Goal: Task Accomplishment & Management: Use online tool/utility

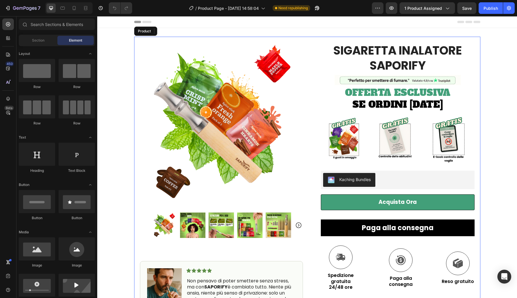
click at [310, 152] on div "Product Images Image Icon Icon Icon Icon Icon Icon List Non pensavo di poter sm…" at bounding box center [307, 261] width 346 height 449
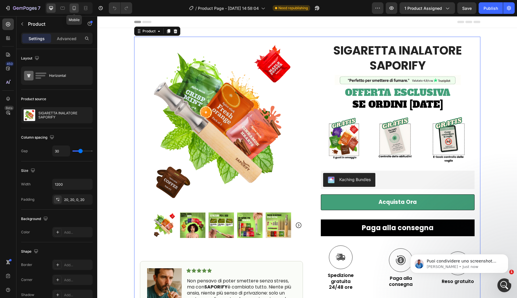
click at [75, 8] on icon at bounding box center [74, 8] width 6 height 6
type input "0"
type input "100%"
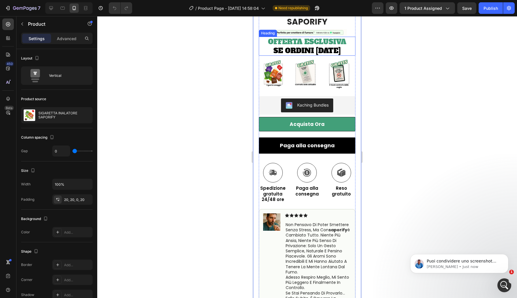
scroll to position [153, 0]
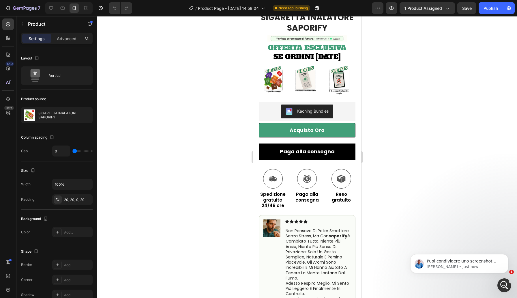
click at [409, 148] on div at bounding box center [307, 157] width 420 height 282
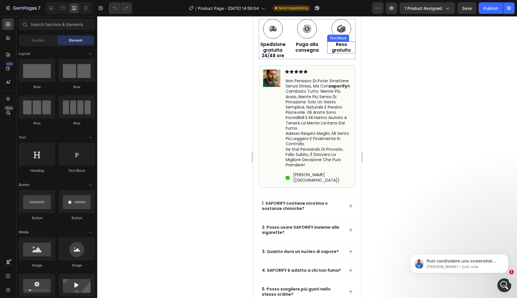
scroll to position [349, 0]
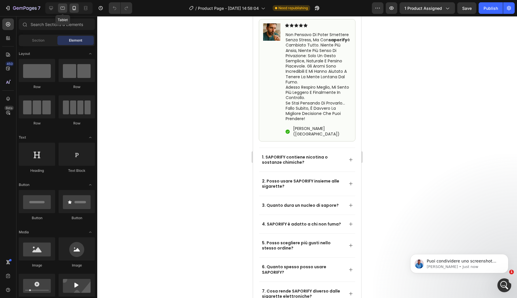
click at [64, 9] on icon at bounding box center [63, 8] width 4 height 3
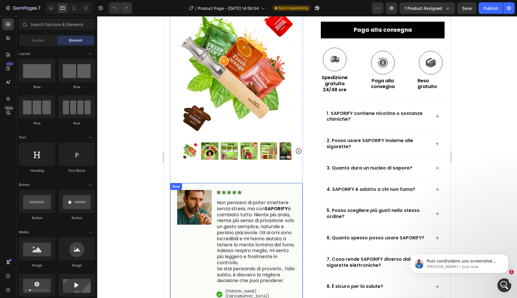
scroll to position [163, 0]
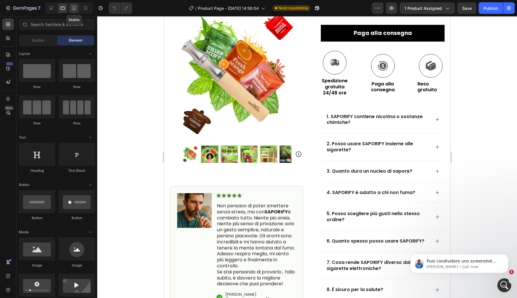
click at [76, 7] on icon at bounding box center [74, 8] width 6 height 6
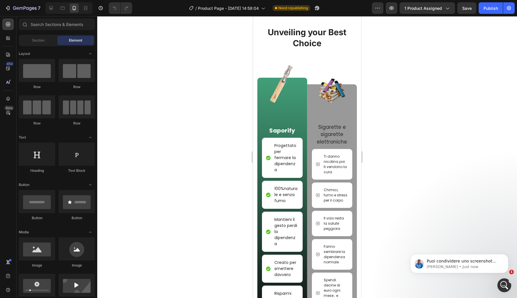
scroll to position [2930, 0]
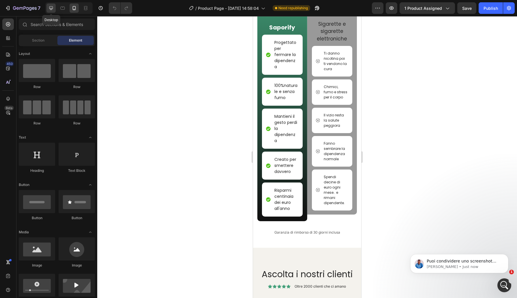
click at [50, 9] on icon at bounding box center [51, 8] width 6 height 6
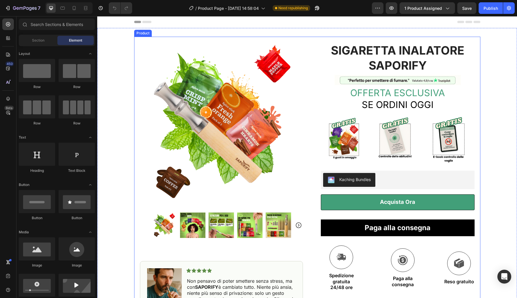
click at [304, 101] on div "Product Images Image Icon Icon Icon Icon Icon Icon List Non pensavo di poter sm…" at bounding box center [307, 261] width 346 height 449
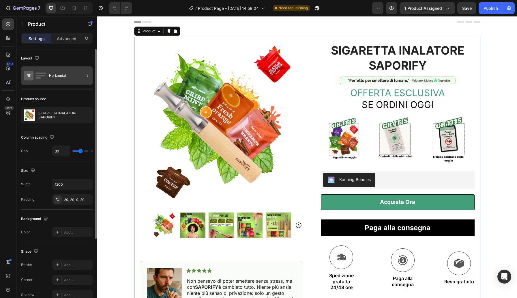
click at [86, 76] on icon at bounding box center [88, 76] width 6 height 6
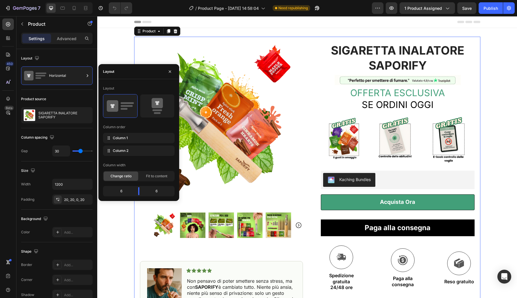
click at [304, 94] on div "Product Images Image Icon Icon Icon Icon Icon Icon List Non pensavo di poter sm…" at bounding box center [307, 261] width 346 height 449
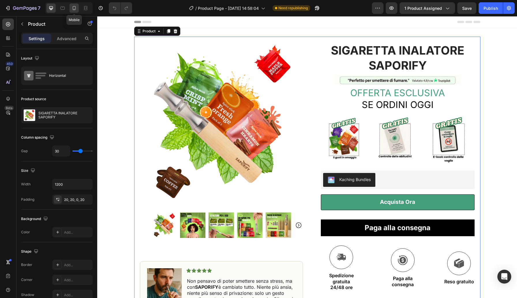
click at [74, 9] on icon at bounding box center [74, 8] width 3 height 4
type input "0"
type input "100%"
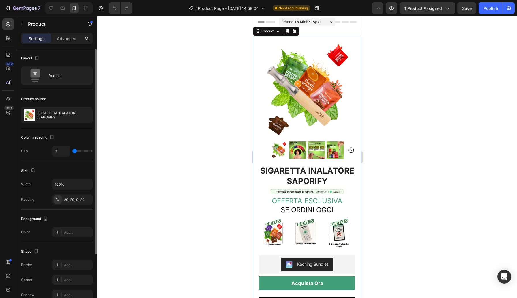
scroll to position [0, 0]
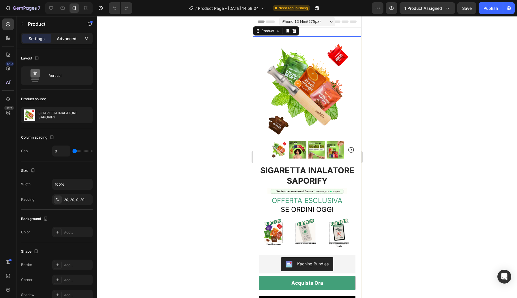
click at [68, 42] on div "Advanced" at bounding box center [66, 38] width 29 height 9
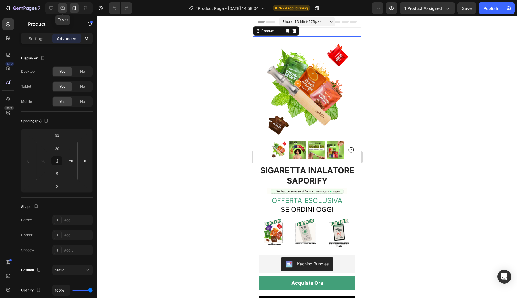
click at [66, 11] on div at bounding box center [62, 7] width 9 height 9
type input "0"
type input "48"
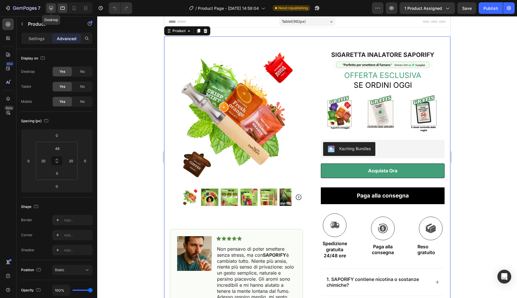
click at [51, 9] on icon at bounding box center [51, 8] width 4 height 4
type input "30"
type input "20"
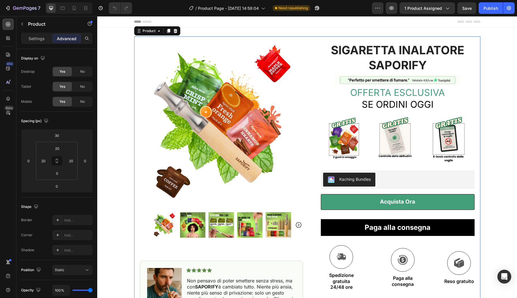
click at [306, 106] on div "Product Images Image Icon Icon Icon Icon Icon Icon List Non pensavo di poter sm…" at bounding box center [307, 260] width 346 height 449
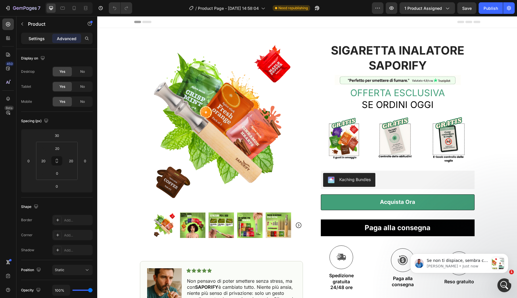
click at [36, 39] on p "Settings" at bounding box center [37, 39] width 16 height 6
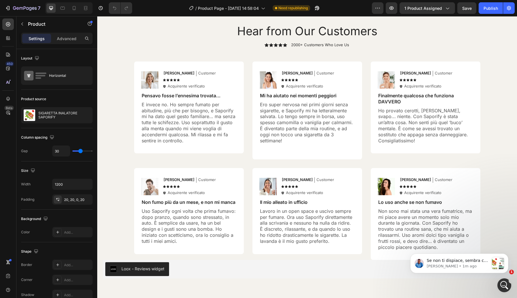
scroll to position [2279, 0]
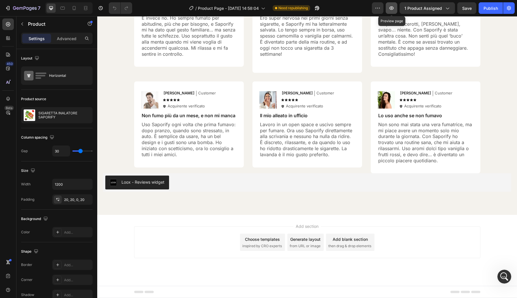
click at [391, 8] on icon "button" at bounding box center [392, 7] width 4 height 3
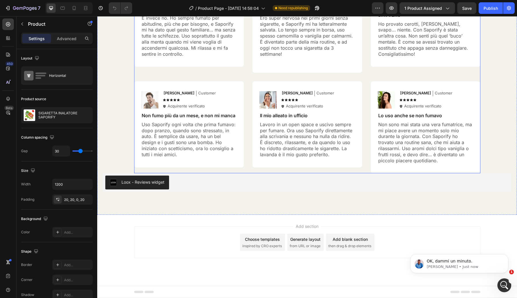
scroll to position [0, 0]
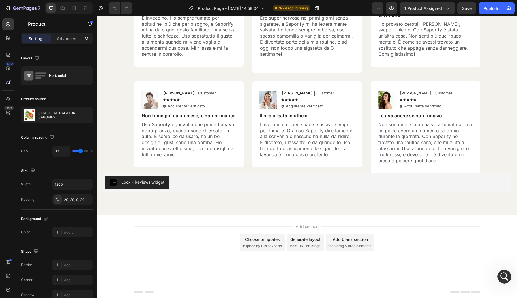
click at [204, 245] on div "Add section Choose templates inspired by CRO experts Generate layout from URL o…" at bounding box center [307, 242] width 346 height 32
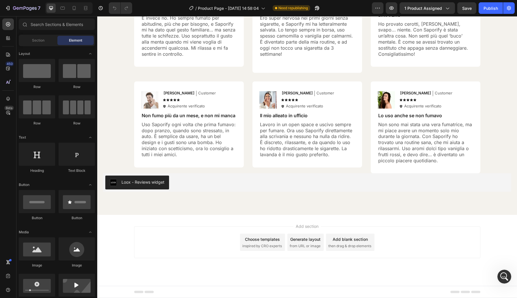
click at [215, 218] on div "Add section Choose templates inspired by CRO experts Generate layout from URL o…" at bounding box center [307, 250] width 420 height 71
click at [299, 227] on span "Add section" at bounding box center [307, 226] width 27 height 6
click at [214, 174] on div "Loox - Reviews widget" at bounding box center [307, 182] width 408 height 18
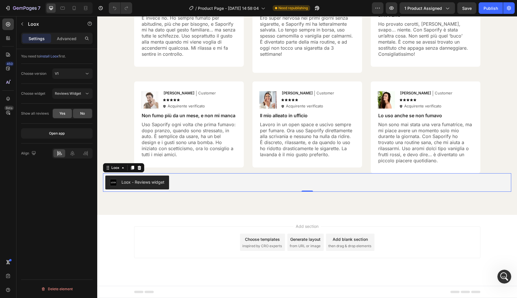
click at [65, 112] on span "Yes" at bounding box center [62, 113] width 6 height 5
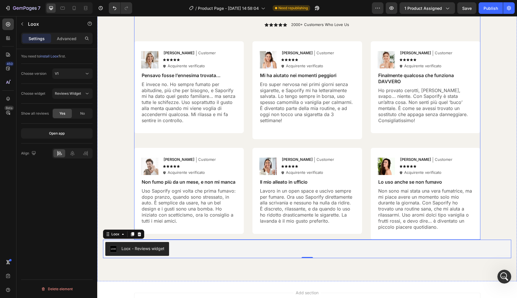
scroll to position [2205, 0]
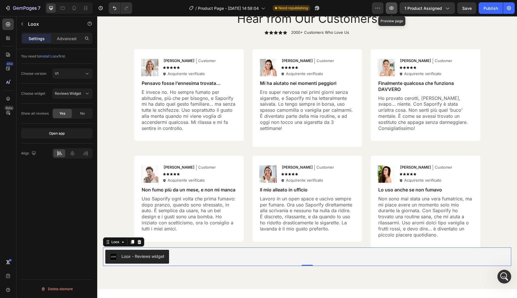
click at [394, 10] on icon "button" at bounding box center [392, 8] width 6 height 6
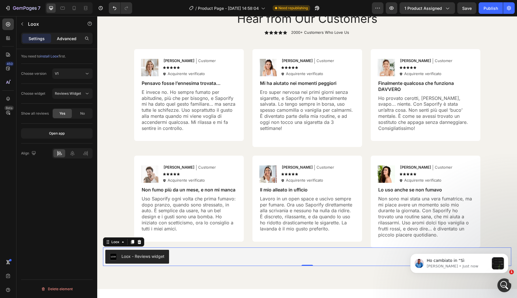
click at [65, 38] on p "Advanced" at bounding box center [67, 39] width 20 height 6
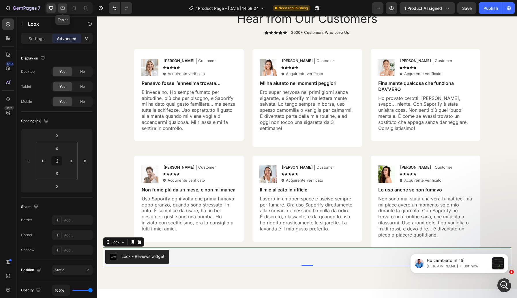
click at [61, 10] on icon at bounding box center [63, 8] width 6 height 6
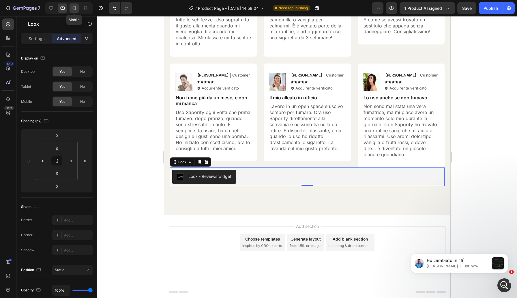
click at [70, 8] on div at bounding box center [74, 7] width 9 height 9
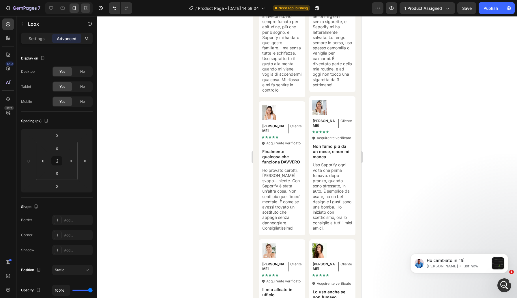
scroll to position [2211, 0]
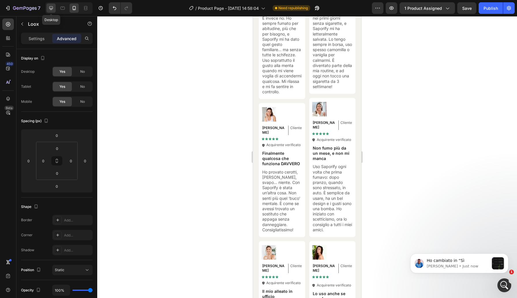
click at [51, 6] on icon at bounding box center [51, 8] width 4 height 4
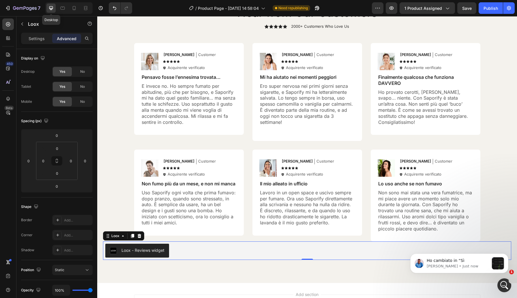
scroll to position [2279, 0]
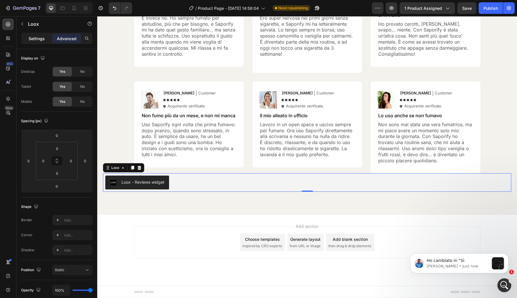
click at [40, 39] on p "Settings" at bounding box center [37, 39] width 16 height 6
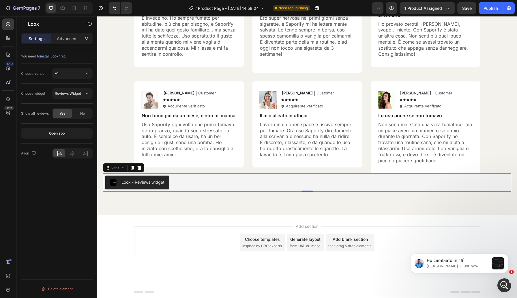
click at [31, 114] on div "Show all reviews" at bounding box center [35, 113] width 28 height 5
copy div "Show all reviews Yes No"
click at [40, 215] on div "You need to install Loox first. Choose version V1 Choose widget Reviews Widget …" at bounding box center [56, 181] width 81 height 265
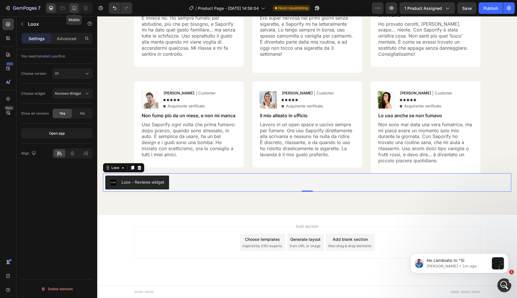
click at [72, 6] on icon at bounding box center [74, 8] width 6 height 6
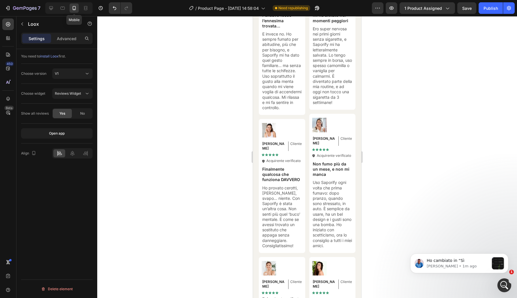
scroll to position [2191, 0]
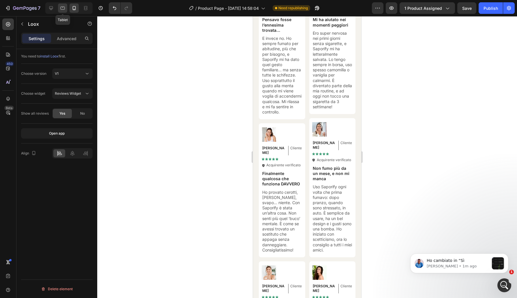
click at [64, 5] on div at bounding box center [62, 7] width 9 height 9
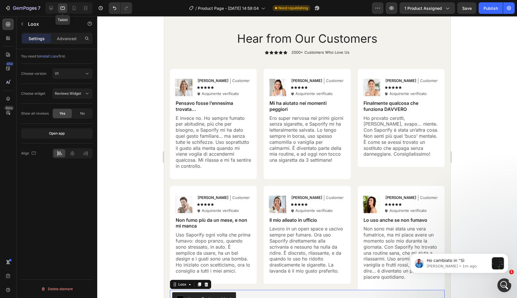
scroll to position [2319, 0]
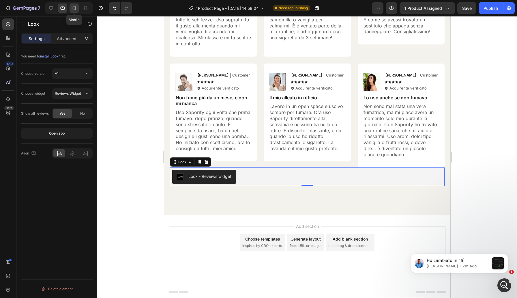
click at [76, 8] on icon at bounding box center [74, 8] width 6 height 6
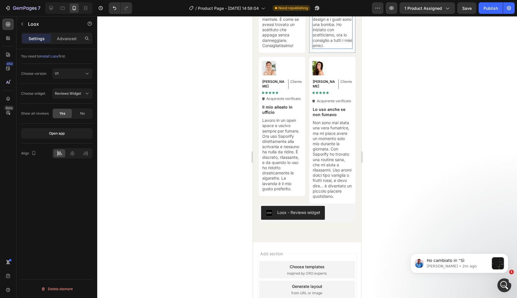
scroll to position [2464, 0]
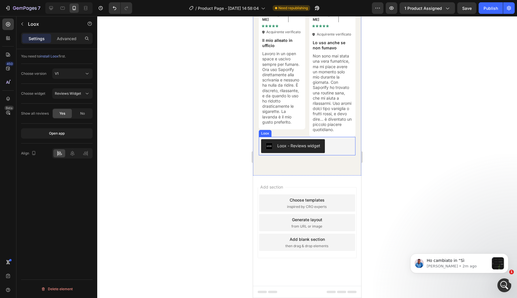
click at [344, 147] on div "Loox - Reviews widget" at bounding box center [307, 146] width 92 height 14
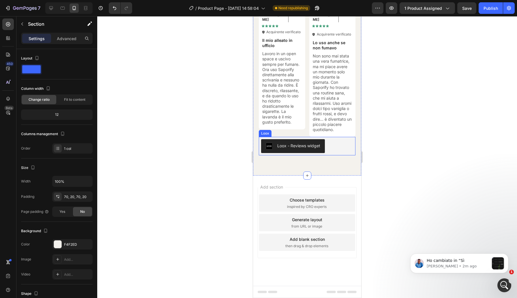
click at [350, 146] on div "Loox - Reviews widget" at bounding box center [307, 146] width 92 height 14
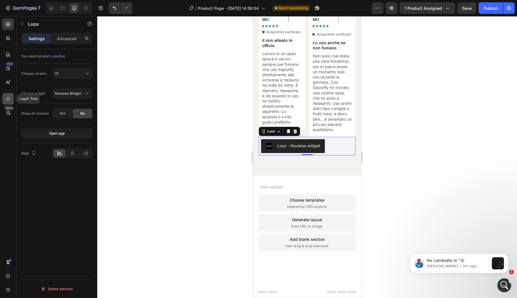
click at [8, 101] on icon at bounding box center [8, 99] width 6 height 6
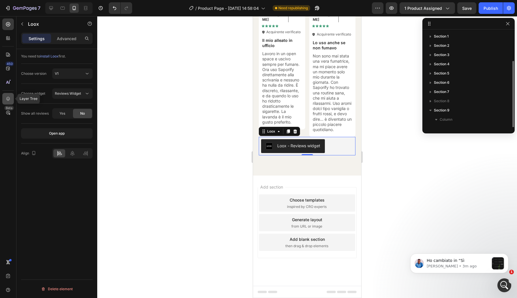
scroll to position [16, 0]
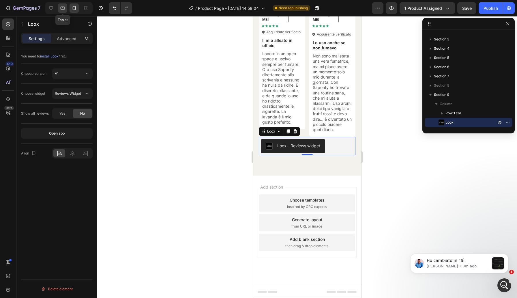
click at [61, 5] on icon at bounding box center [63, 8] width 6 height 6
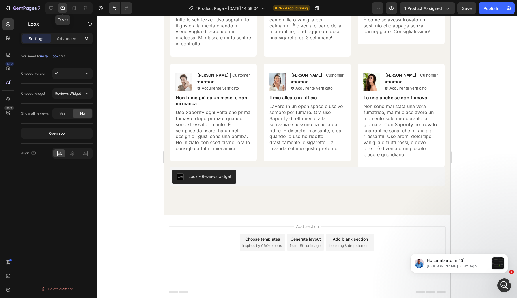
scroll to position [2299, 0]
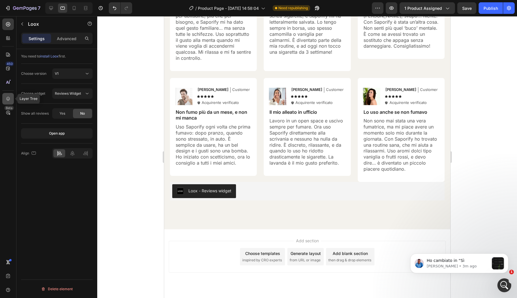
click at [10, 97] on icon at bounding box center [8, 99] width 6 height 6
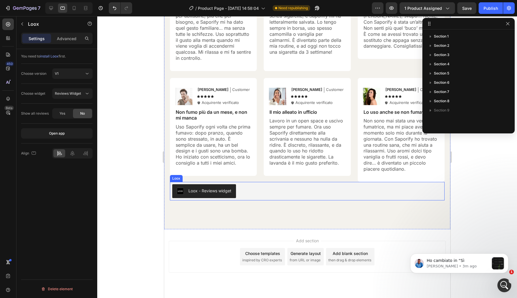
click at [282, 197] on div "Loox - Reviews widget" at bounding box center [307, 191] width 270 height 14
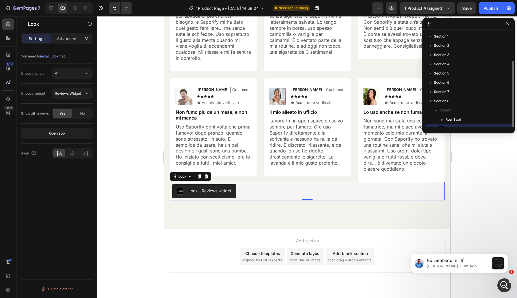
scroll to position [16, 0]
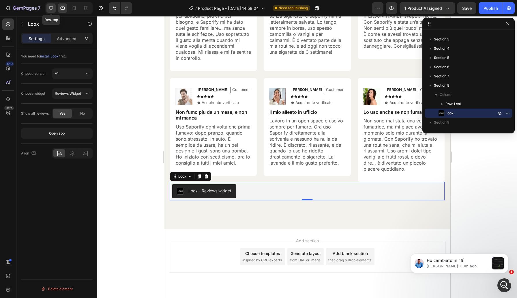
click at [52, 7] on icon at bounding box center [51, 8] width 6 height 6
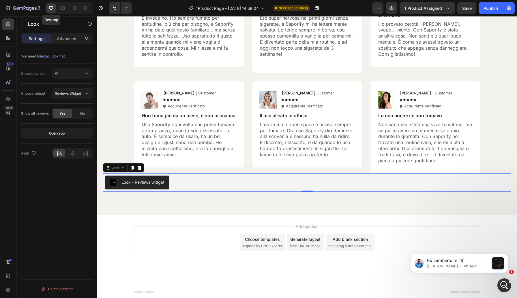
scroll to position [2279, 0]
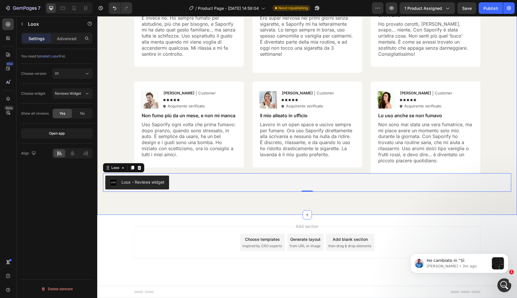
click at [204, 206] on div "Hear from Our Customers Heading Icon Icon Icon Icon Icon Icon List 2000+ Custom…" at bounding box center [307, 64] width 420 height 302
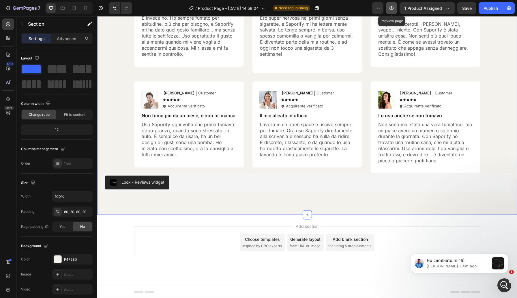
click at [392, 8] on icon "button" at bounding box center [392, 8] width 6 height 6
click at [316, 9] on icon "button" at bounding box center [315, 9] width 1 height 1
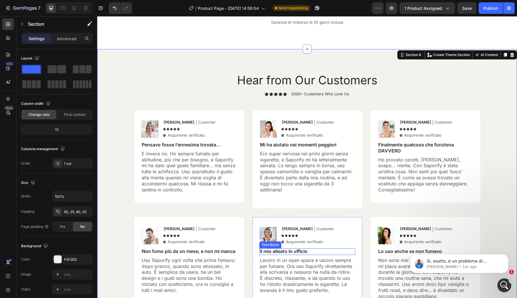
scroll to position [2090, 0]
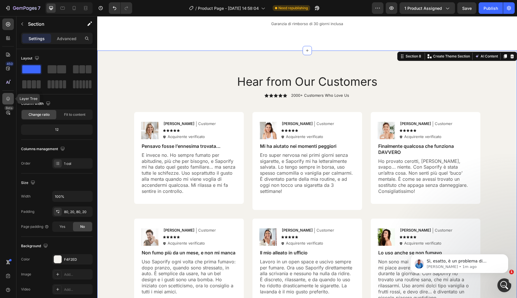
click at [7, 98] on icon at bounding box center [8, 99] width 4 height 4
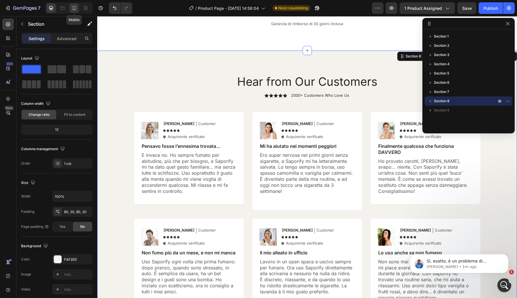
click at [74, 9] on icon at bounding box center [74, 8] width 6 height 6
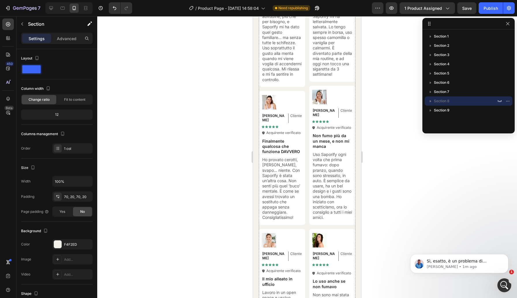
scroll to position [2530, 0]
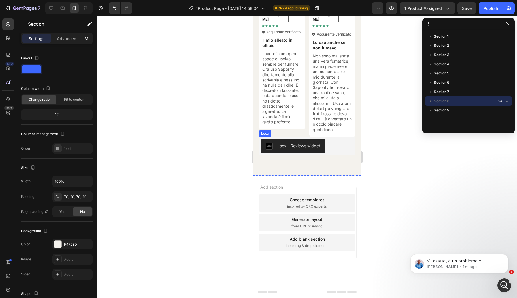
click at [341, 143] on div "Loox - Reviews widget" at bounding box center [307, 146] width 92 height 14
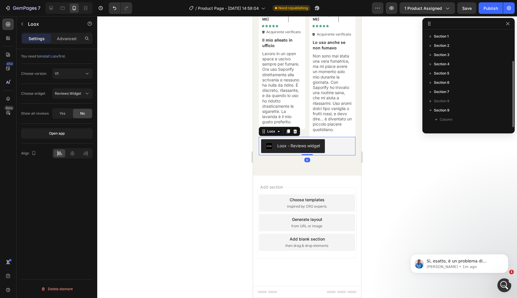
scroll to position [16, 0]
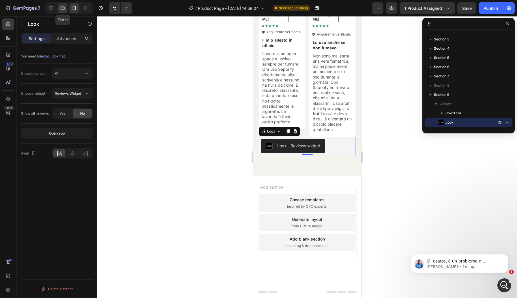
click at [64, 8] on icon at bounding box center [63, 8] width 6 height 6
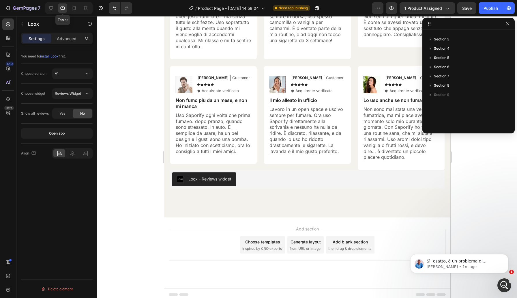
scroll to position [2365, 0]
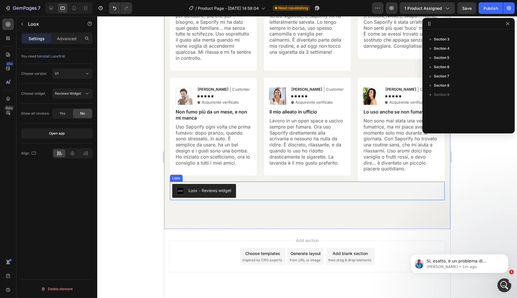
click at [286, 197] on div "Loox - Reviews widget" at bounding box center [307, 191] width 270 height 14
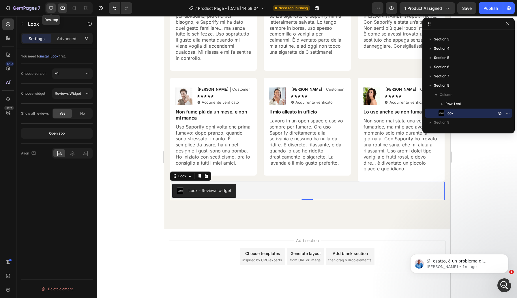
click at [51, 8] on icon at bounding box center [51, 8] width 6 height 6
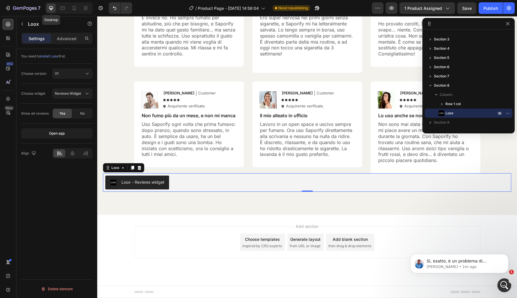
scroll to position [2346, 0]
click at [8, 97] on icon at bounding box center [8, 99] width 4 height 4
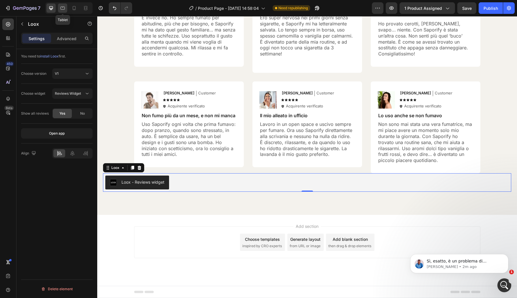
click at [62, 10] on icon at bounding box center [63, 8] width 6 height 6
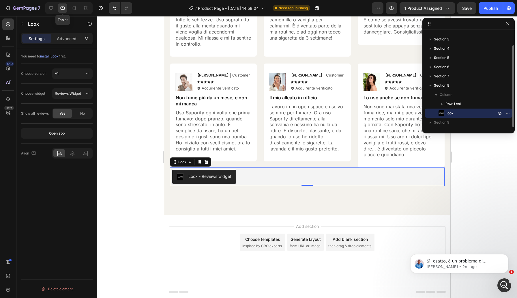
scroll to position [2385, 0]
click at [73, 10] on icon at bounding box center [74, 8] width 6 height 6
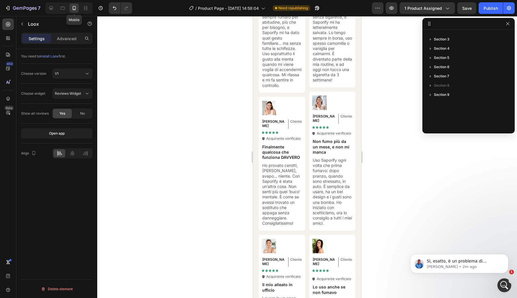
scroll to position [2282, 0]
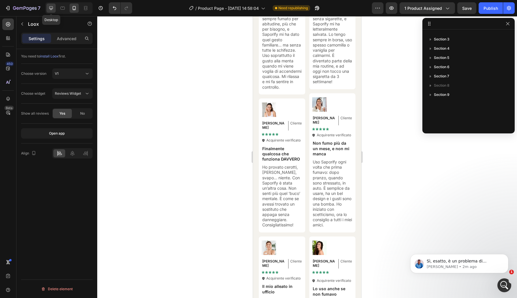
click at [53, 6] on icon at bounding box center [51, 8] width 6 height 6
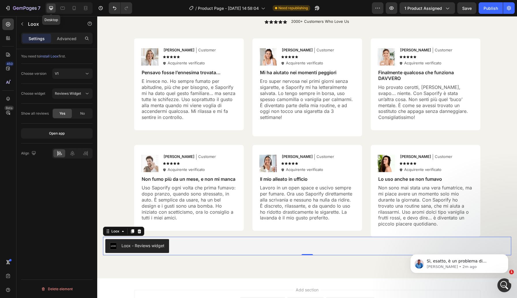
scroll to position [2346, 0]
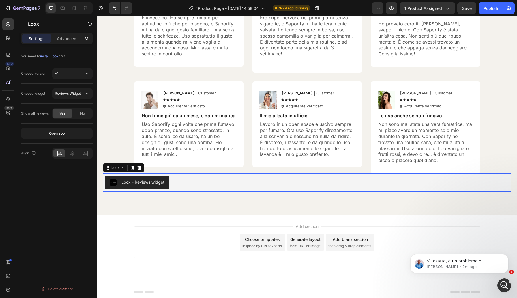
click at [44, 201] on div "You need to install Loox first. Choose version V1 Choose widget Reviews Widget …" at bounding box center [56, 181] width 81 height 265
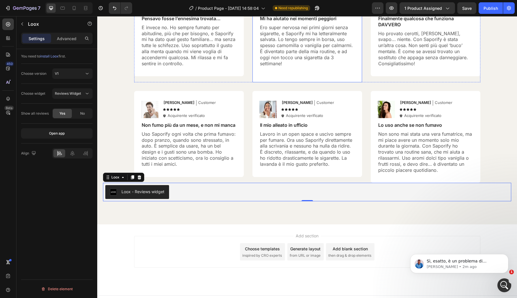
scroll to position [2224, 0]
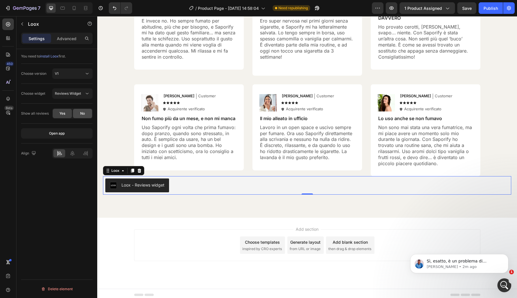
click at [88, 113] on div "No" at bounding box center [82, 113] width 19 height 9
click at [76, 8] on icon at bounding box center [74, 8] width 6 height 6
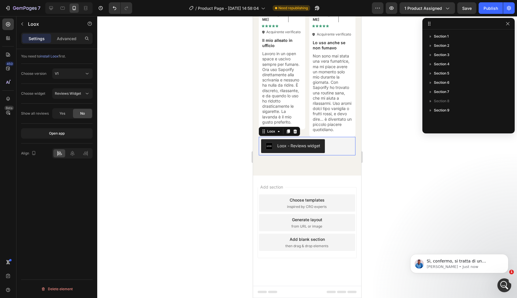
scroll to position [16, 0]
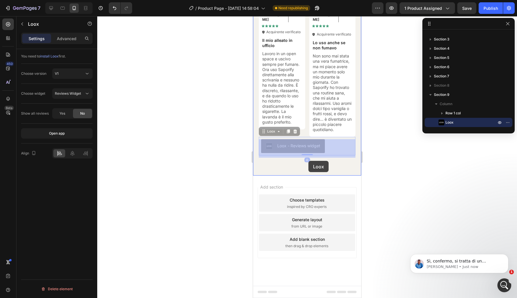
drag, startPoint x: 336, startPoint y: 145, endPoint x: 309, endPoint y: 161, distance: 31.8
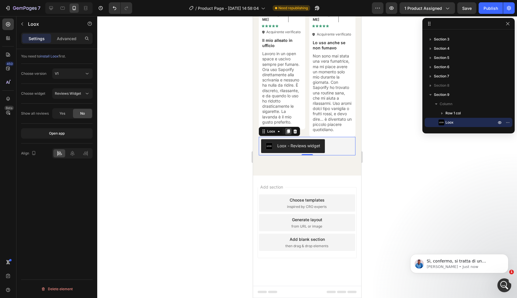
click at [289, 130] on icon at bounding box center [288, 131] width 3 height 4
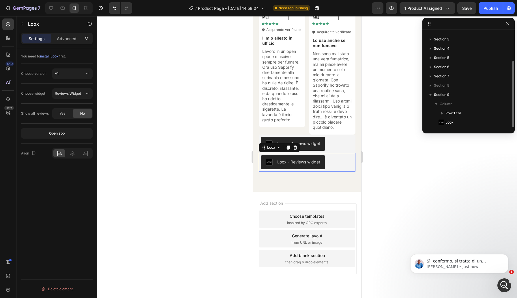
scroll to position [25, 0]
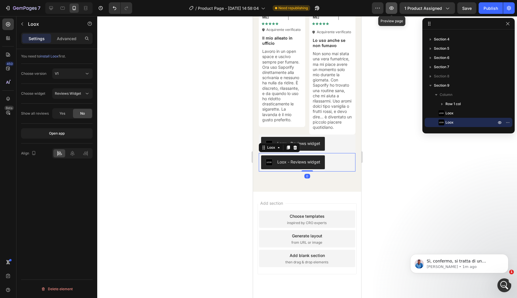
click at [393, 11] on button "button" at bounding box center [392, 8] width 12 height 12
click at [296, 149] on icon at bounding box center [296, 147] width 4 height 4
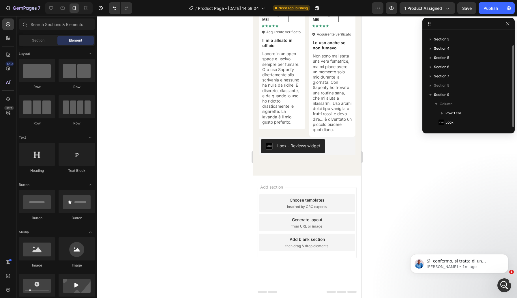
scroll to position [16, 0]
click at [351, 142] on div "Loox - Reviews widget" at bounding box center [307, 146] width 92 height 14
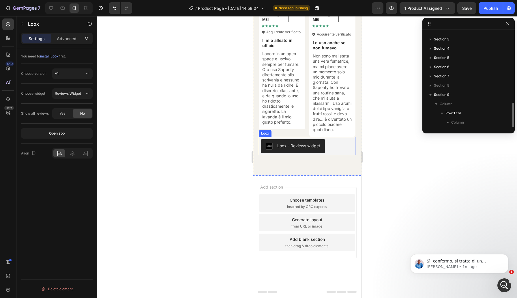
scroll to position [53, 0]
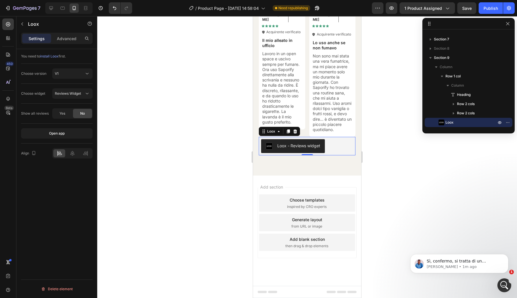
click at [34, 113] on div "Show all reviews" at bounding box center [35, 113] width 28 height 5
copy div "Show all reviews Yes No"
click at [45, 171] on div "You need to install Loox first. Choose version V1 Choose widget Reviews Widget …" at bounding box center [56, 181] width 81 height 265
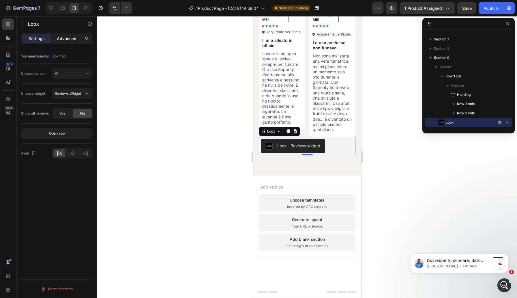
click at [78, 38] on div "Advanced" at bounding box center [66, 38] width 29 height 9
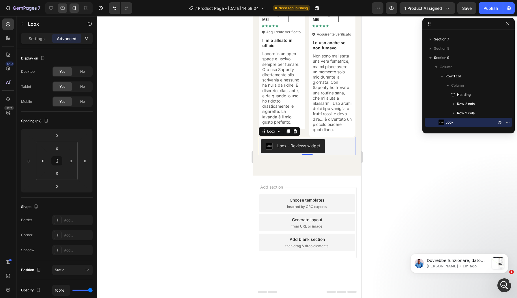
click at [64, 8] on icon at bounding box center [63, 8] width 6 height 6
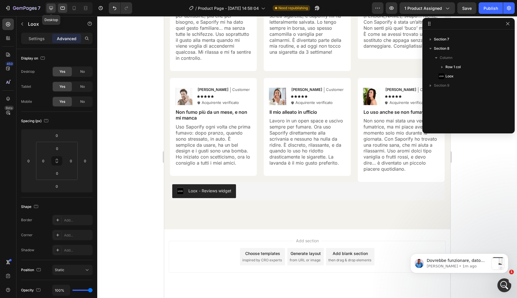
click at [50, 8] on icon at bounding box center [51, 8] width 6 height 6
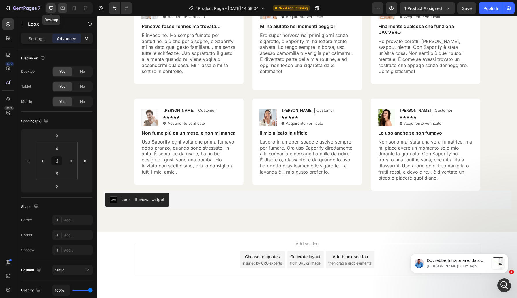
scroll to position [2207, 0]
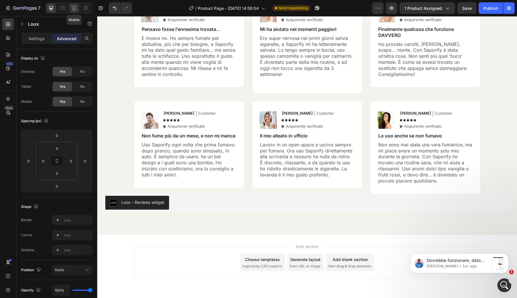
click at [74, 7] on icon at bounding box center [74, 8] width 6 height 6
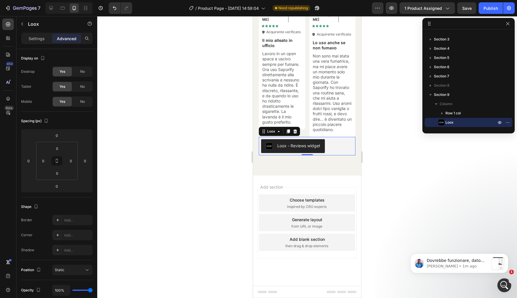
scroll to position [2412, 0]
click at [224, 143] on div at bounding box center [307, 157] width 420 height 282
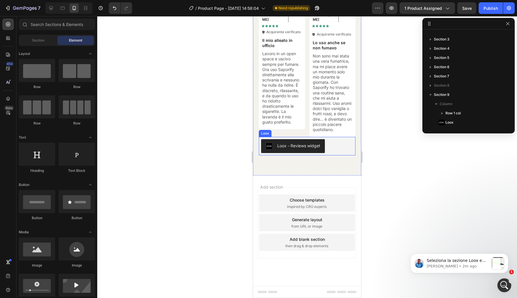
click at [348, 146] on div "Loox - Reviews widget" at bounding box center [307, 146] width 92 height 14
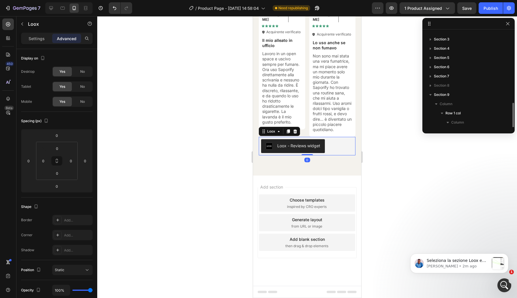
scroll to position [53, 0]
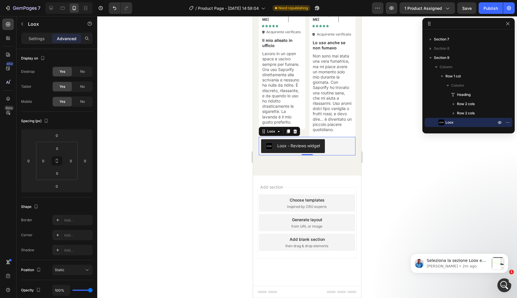
click at [223, 144] on div at bounding box center [307, 157] width 420 height 282
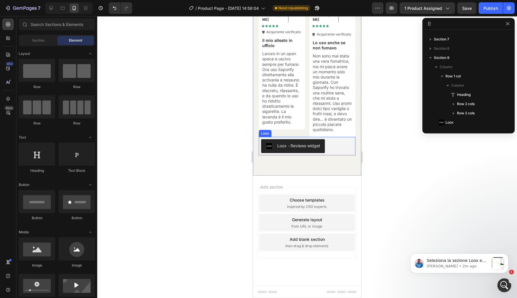
click at [346, 144] on div "Loox - Reviews widget" at bounding box center [307, 146] width 92 height 14
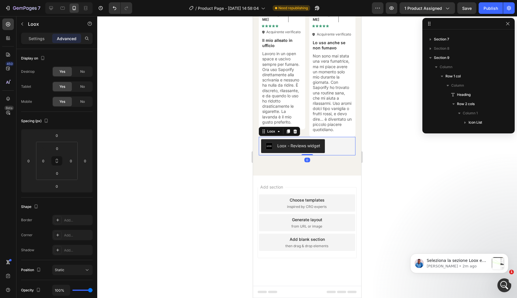
scroll to position [163, 0]
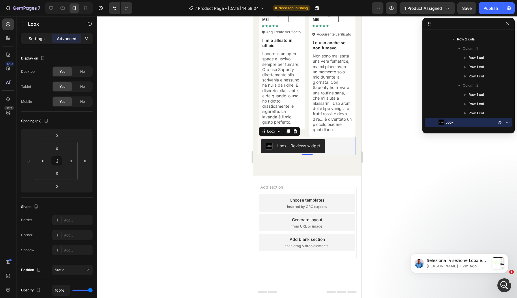
click at [33, 38] on p "Settings" at bounding box center [37, 39] width 16 height 6
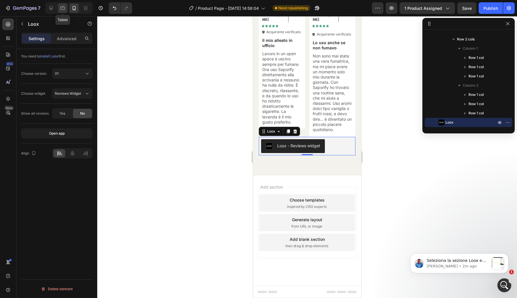
click at [61, 4] on div at bounding box center [62, 7] width 9 height 9
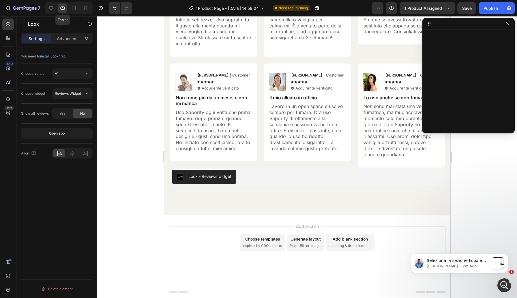
scroll to position [2247, 0]
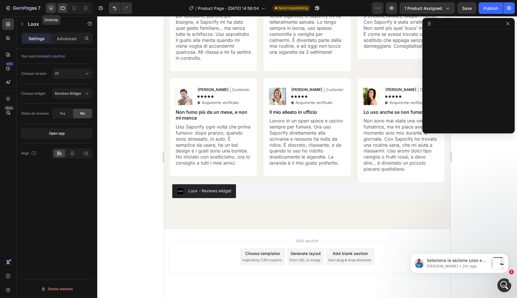
click at [51, 9] on icon at bounding box center [51, 8] width 4 height 4
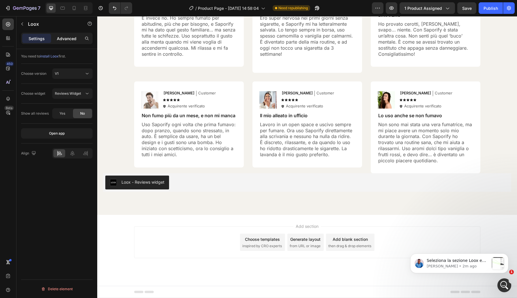
scroll to position [2207, 0]
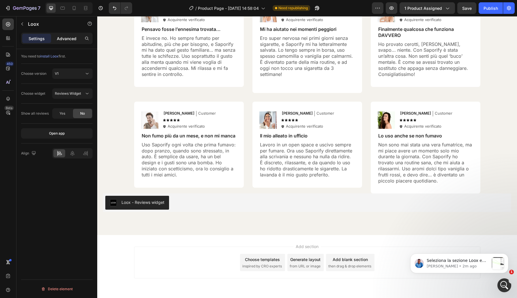
click at [68, 42] on div "Advanced" at bounding box center [66, 38] width 29 height 9
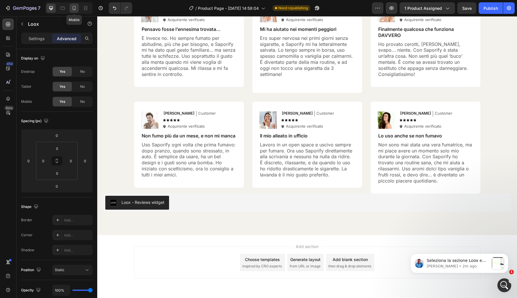
click at [72, 5] on icon at bounding box center [74, 8] width 6 height 6
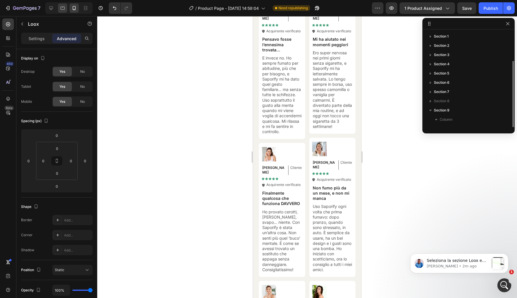
scroll to position [16, 0]
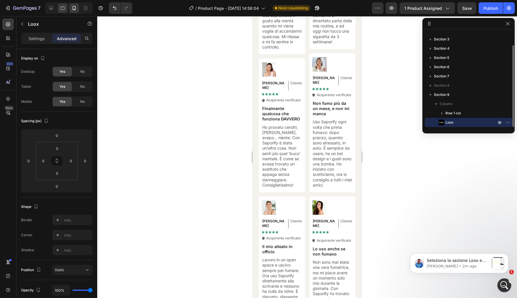
click at [62, 6] on icon at bounding box center [63, 8] width 6 height 6
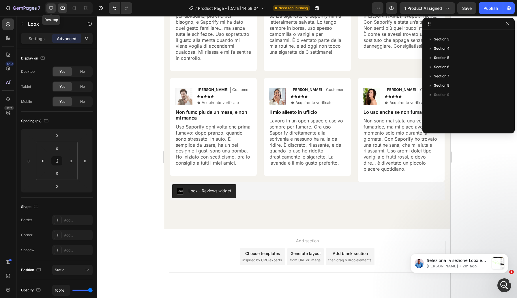
click at [51, 6] on icon at bounding box center [51, 8] width 4 height 4
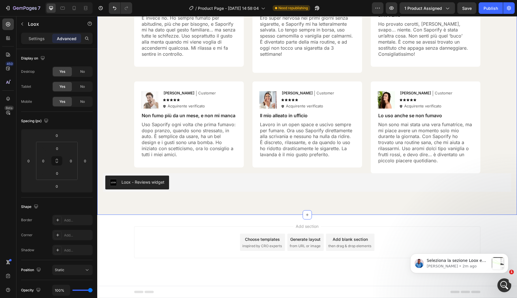
scroll to position [2207, 0]
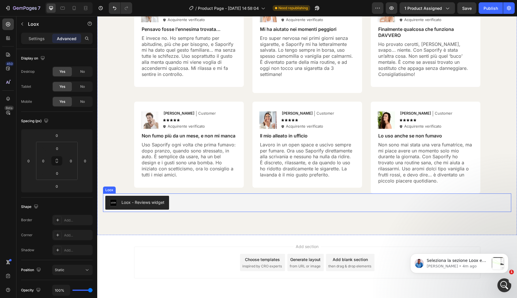
click at [214, 205] on div "Loox - Reviews widget" at bounding box center [307, 203] width 404 height 14
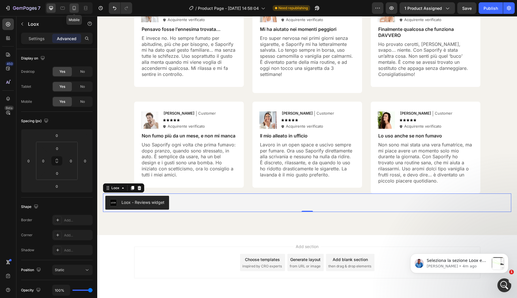
click at [76, 7] on icon at bounding box center [74, 8] width 6 height 6
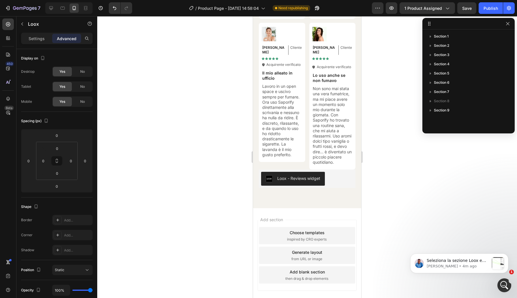
scroll to position [2412, 0]
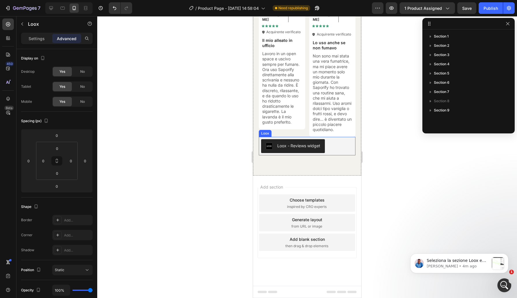
click at [340, 148] on div "Loox - Reviews widget" at bounding box center [307, 146] width 92 height 14
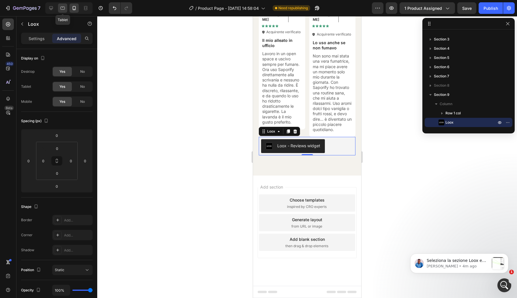
click at [64, 10] on icon at bounding box center [63, 8] width 6 height 6
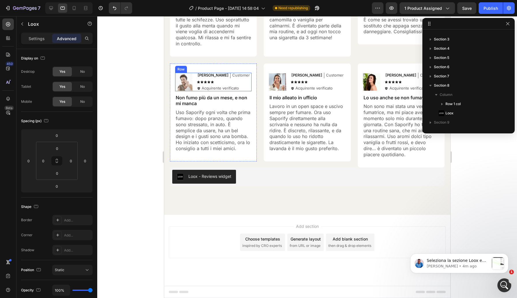
scroll to position [2247, 0]
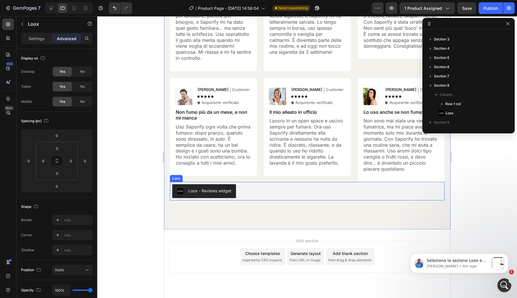
click at [257, 197] on div "Loox - Reviews widget" at bounding box center [307, 191] width 270 height 14
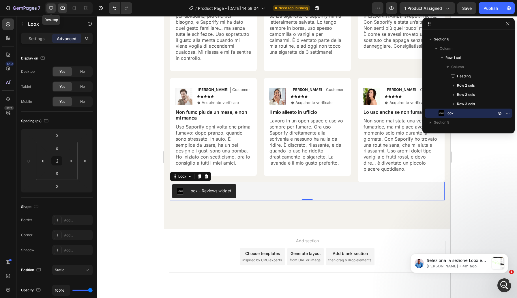
click at [51, 7] on icon at bounding box center [51, 8] width 6 height 6
